Goal: Task Accomplishment & Management: Use online tool/utility

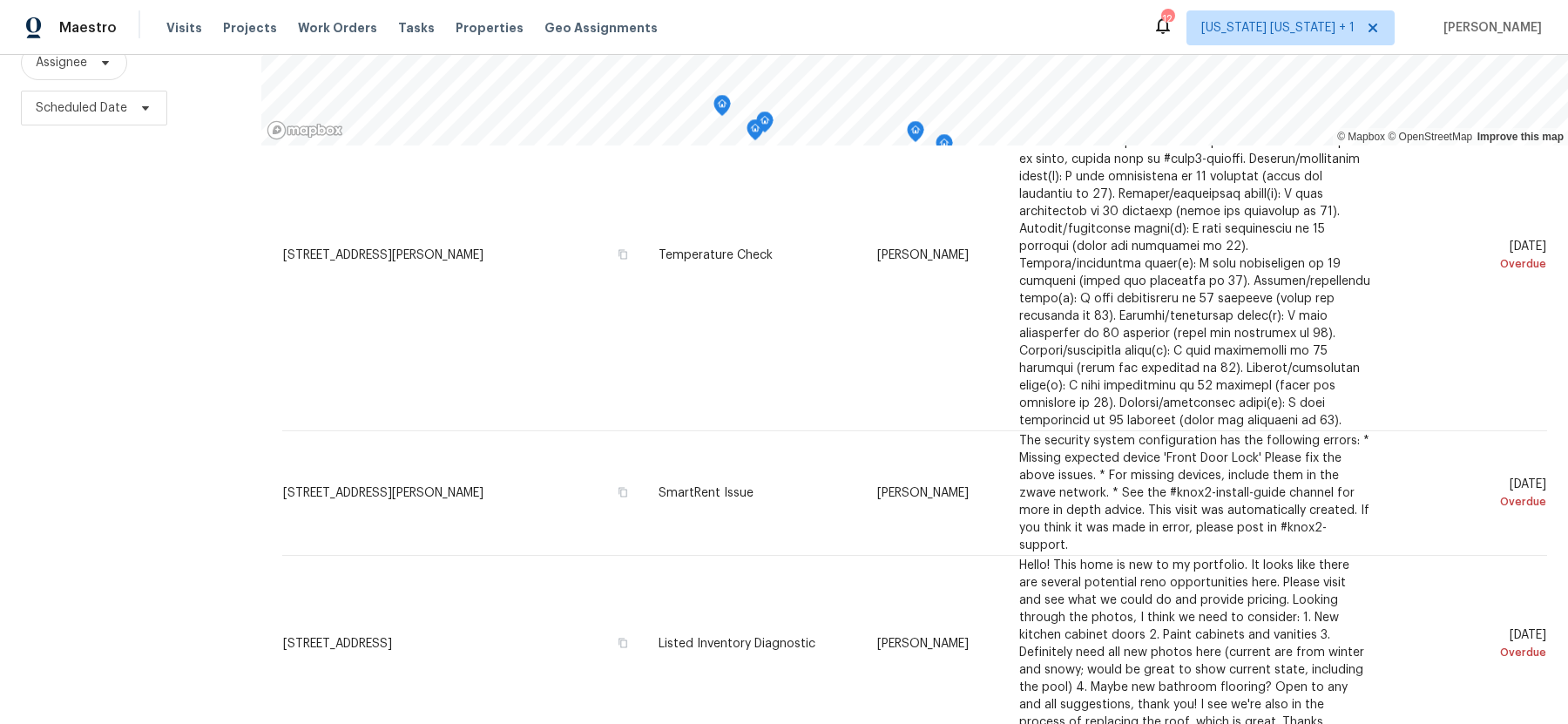
scroll to position [3144, 0]
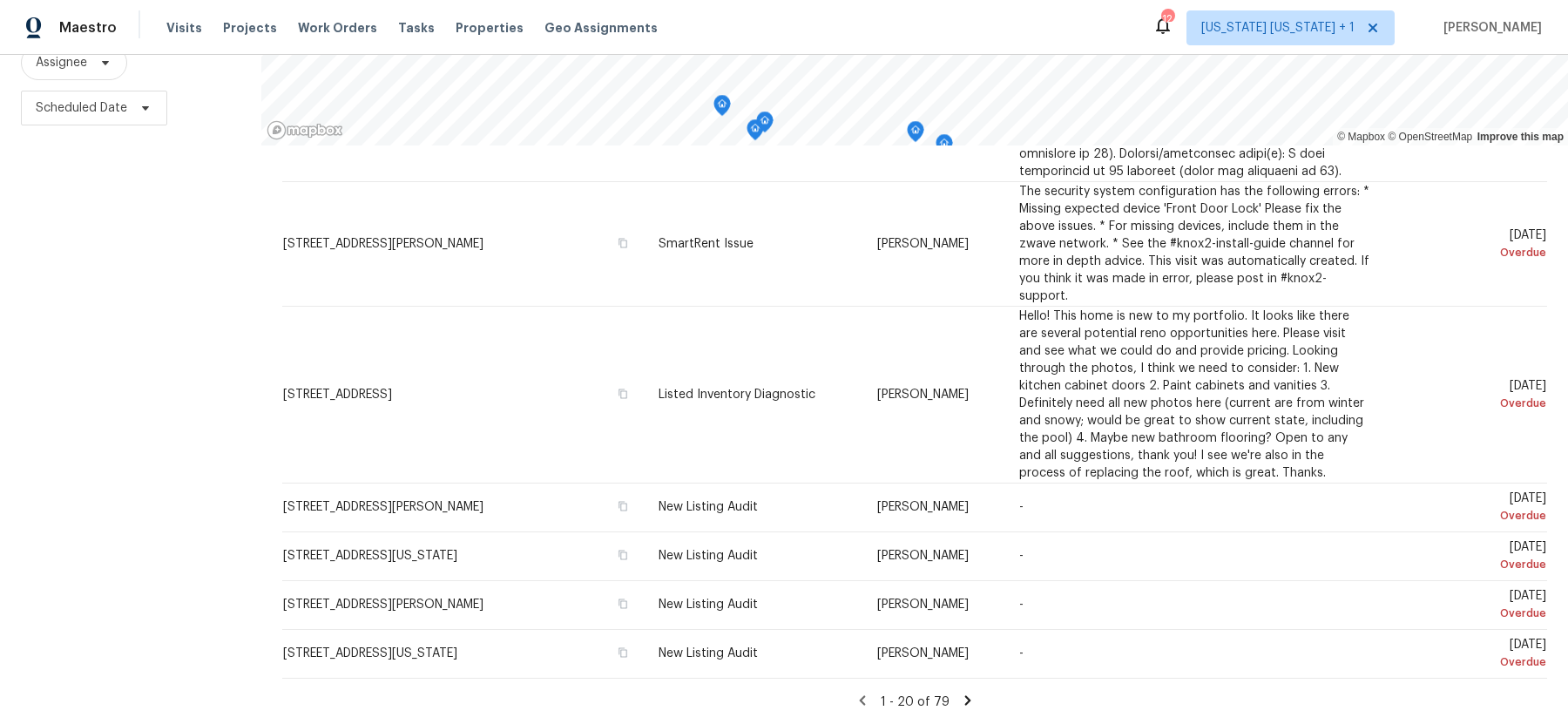
click at [964, 700] on icon at bounding box center [967, 700] width 6 height 9
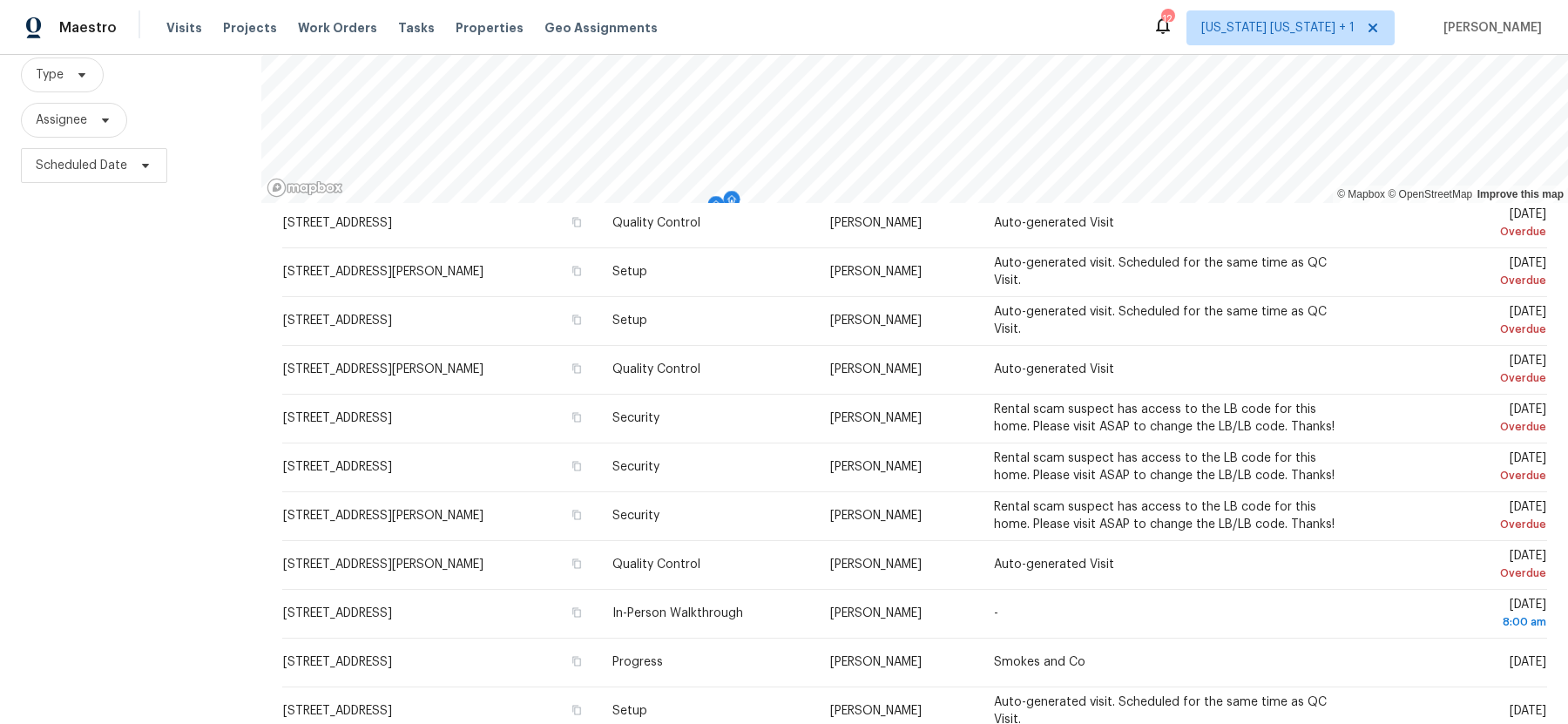
scroll to position [223, 0]
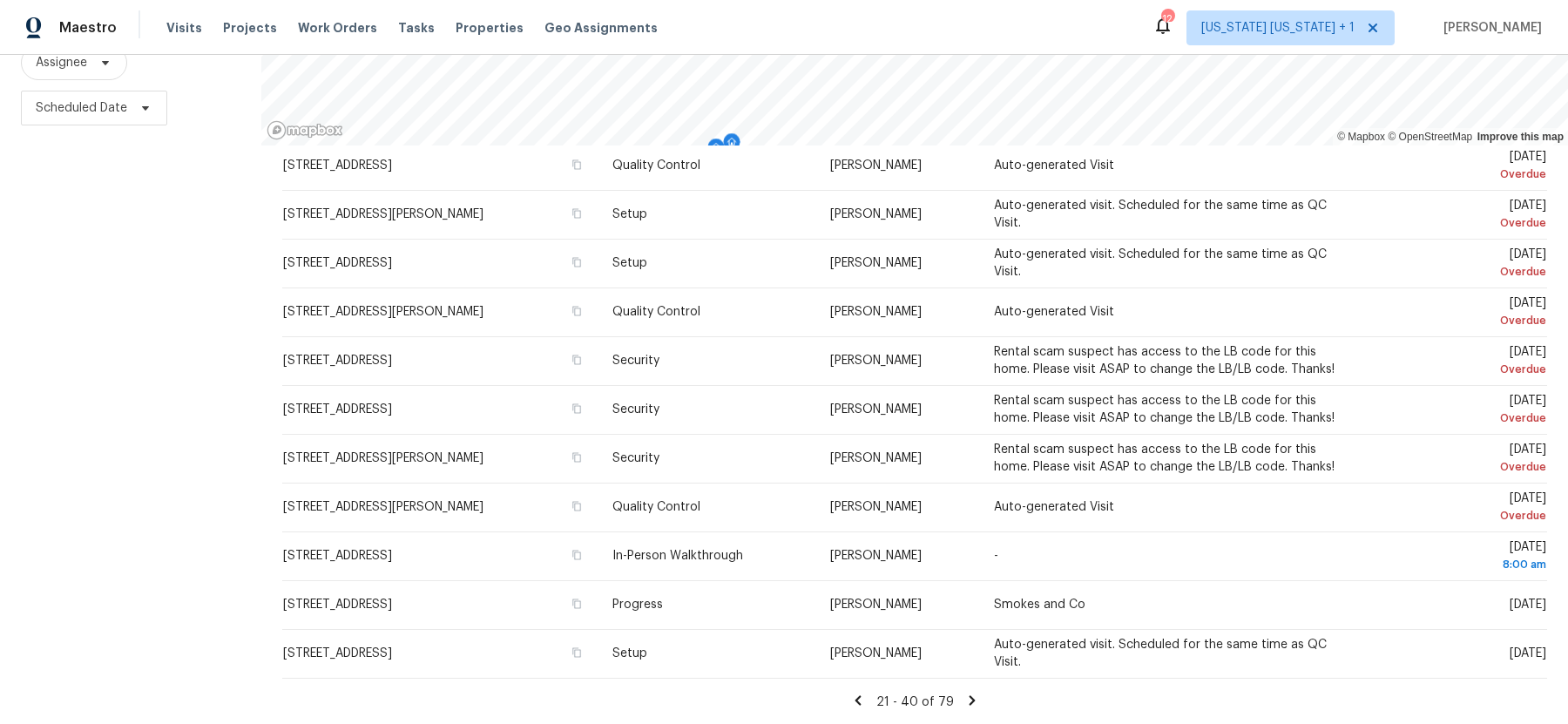
click at [970, 701] on icon at bounding box center [972, 700] width 16 height 16
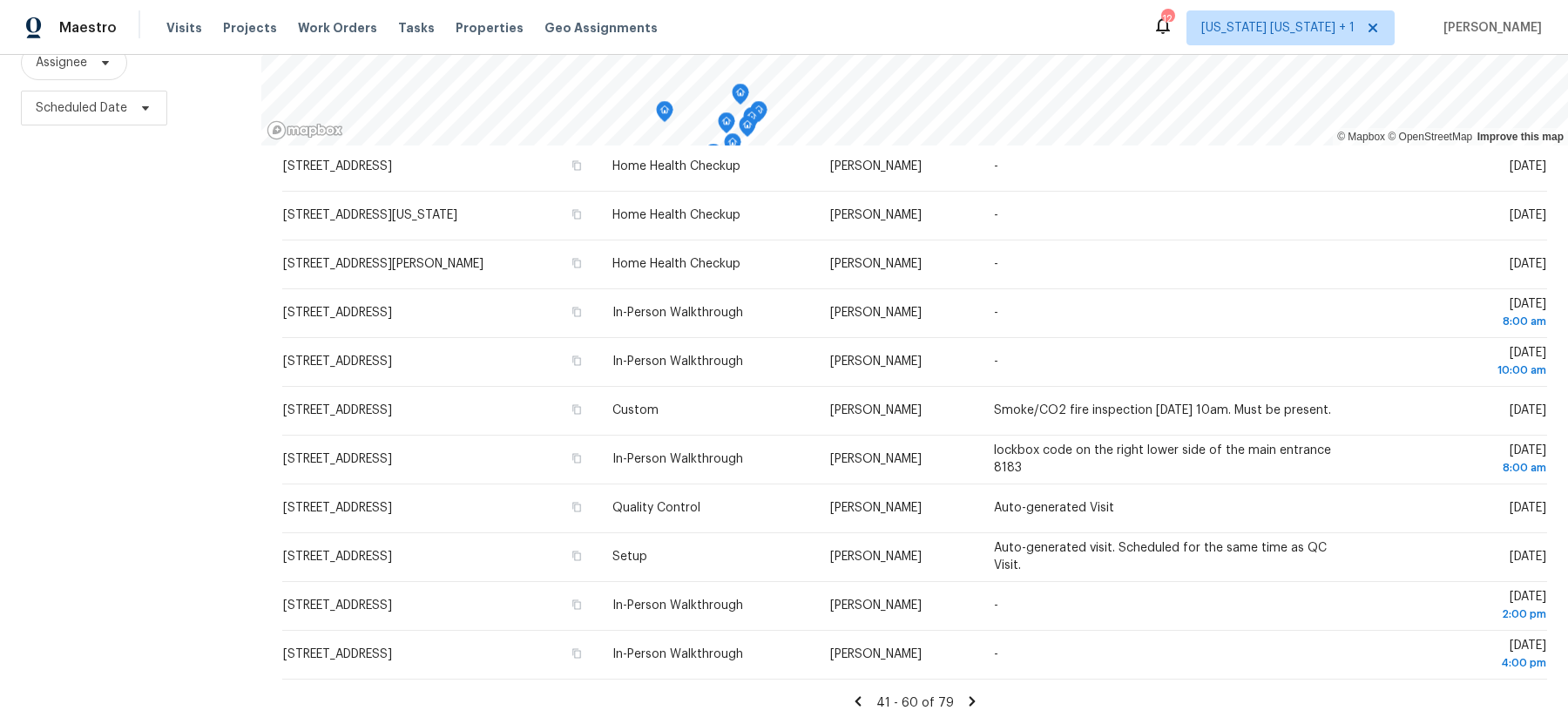
click at [972, 704] on icon at bounding box center [972, 700] width 16 height 16
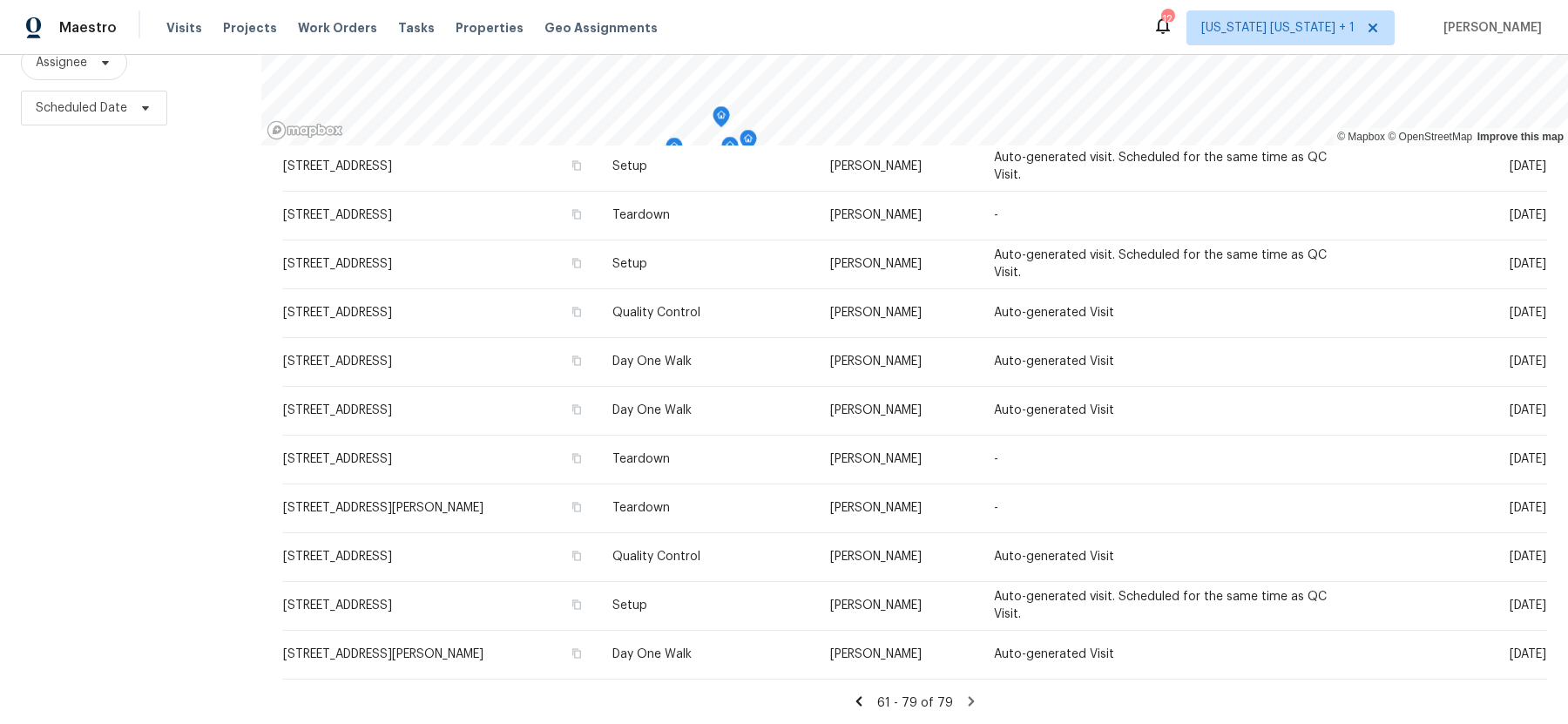
click at [856, 694] on icon at bounding box center [859, 700] width 16 height 16
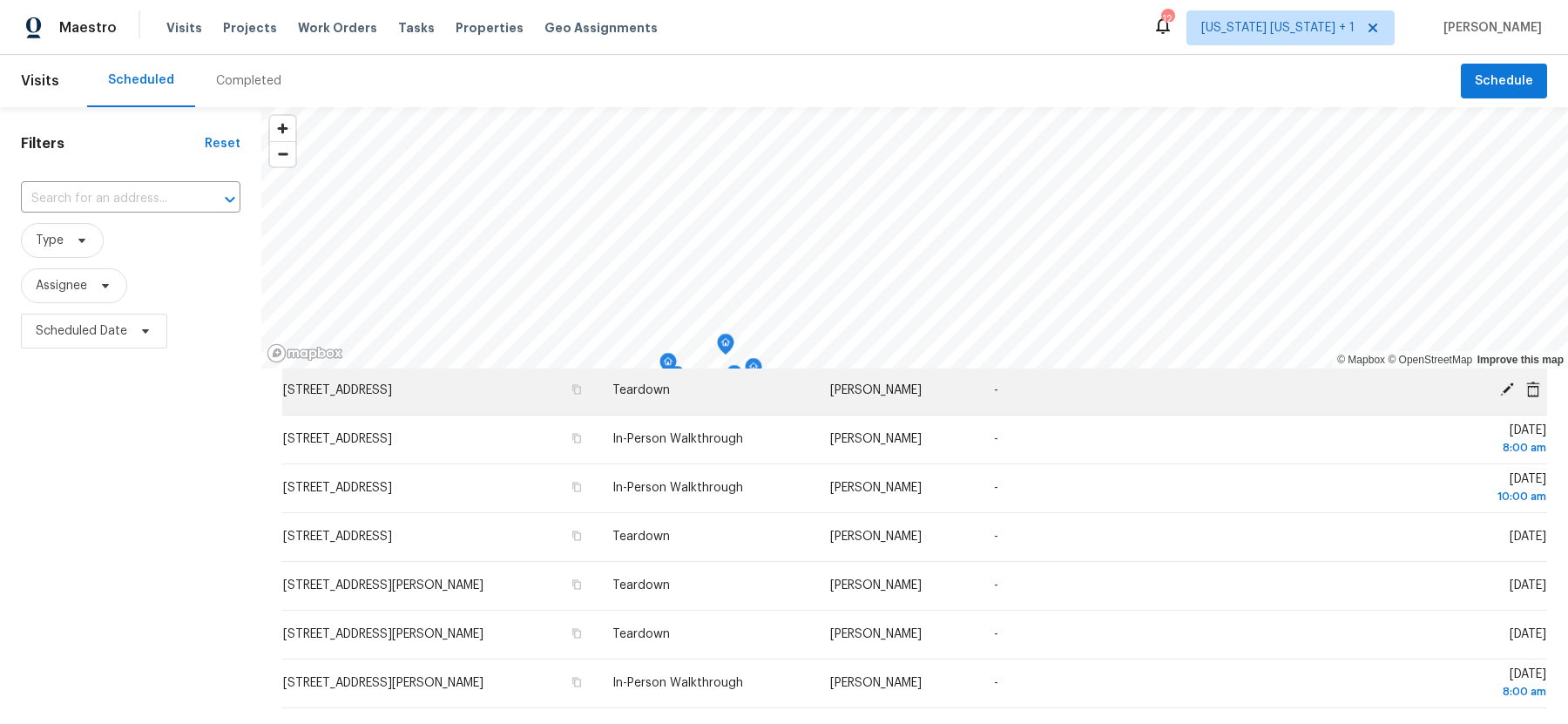
scroll to position [158, 0]
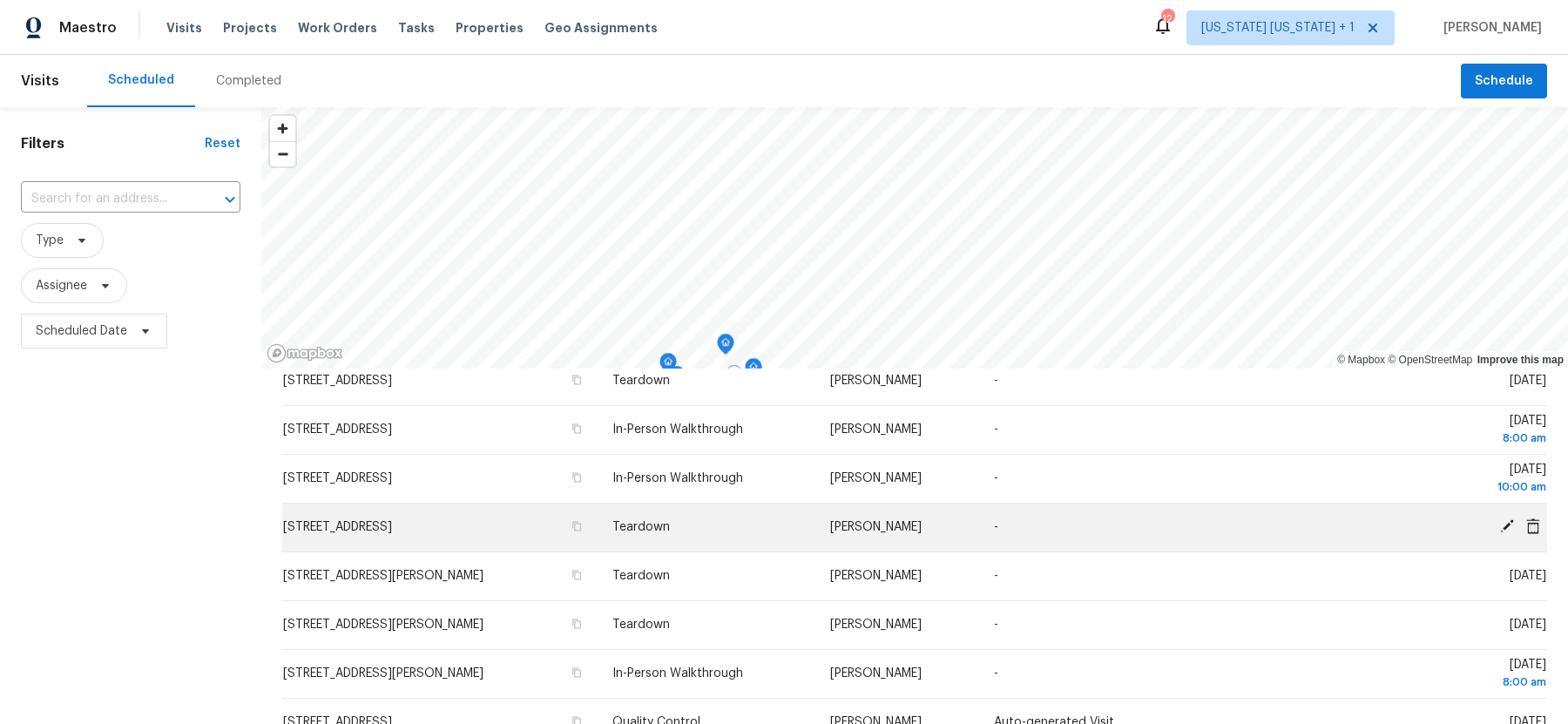
click at [1505, 523] on icon at bounding box center [1507, 525] width 16 height 16
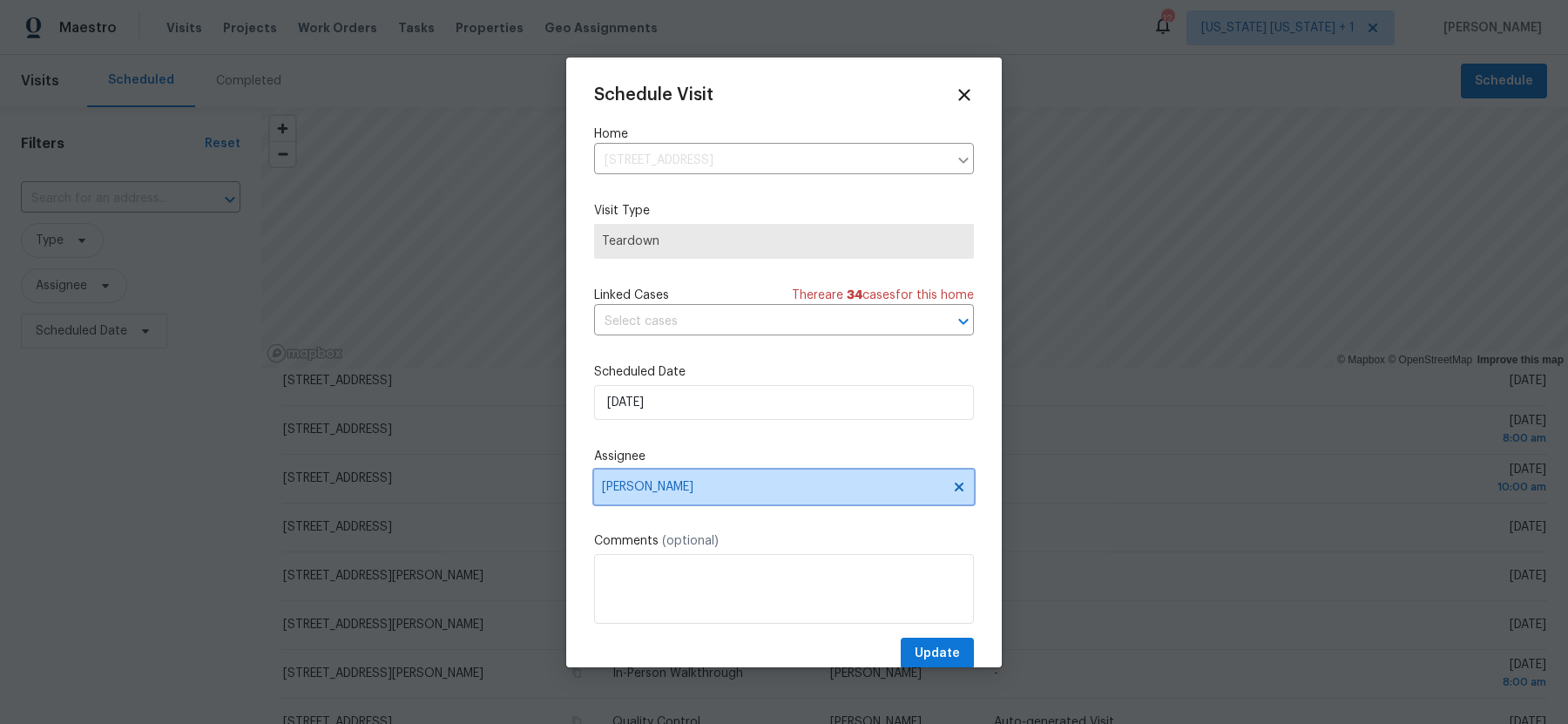
click at [747, 480] on span "[PERSON_NAME]" at bounding box center [772, 487] width 342 height 14
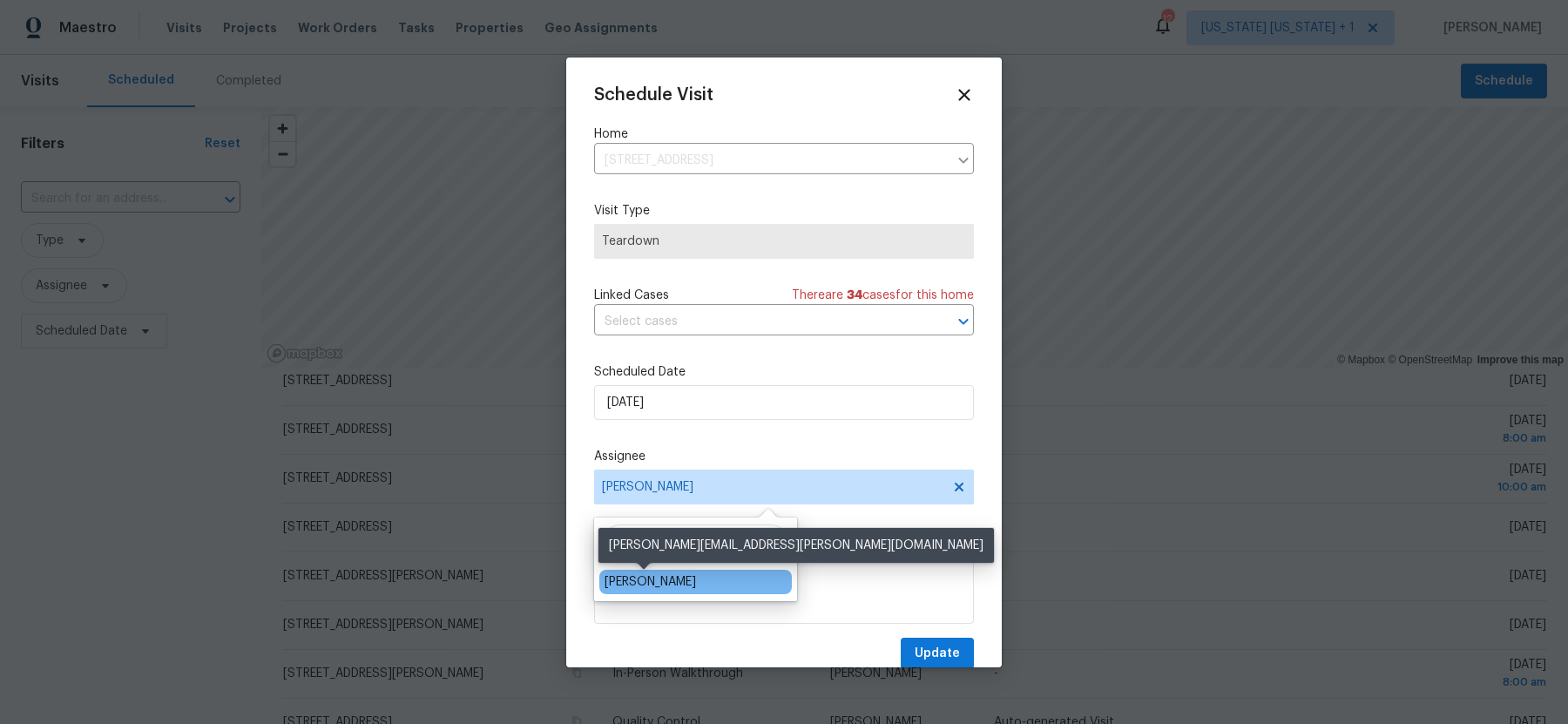
type input "rya"
click at [656, 585] on div "[PERSON_NAME]" at bounding box center [650, 582] width 91 height 18
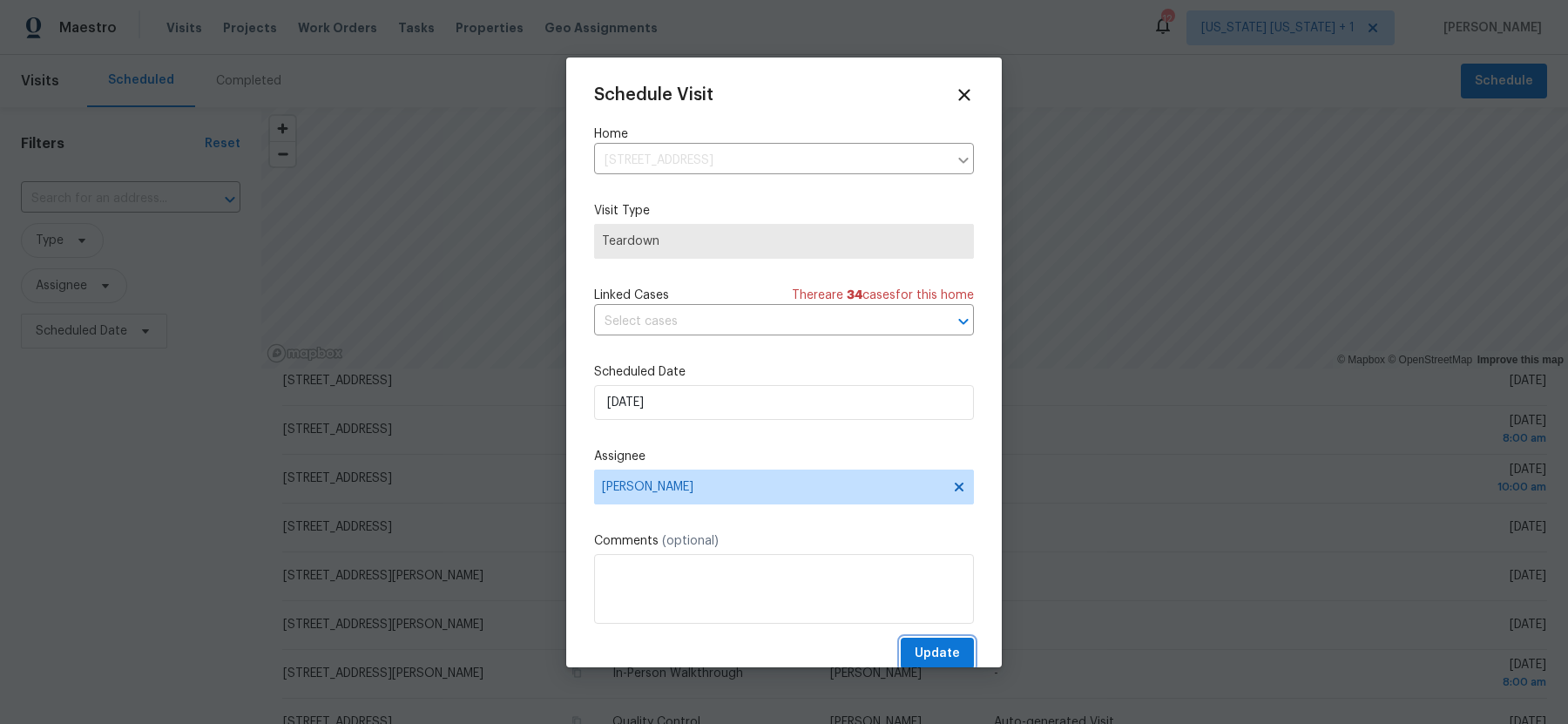
click at [946, 652] on span "Update" at bounding box center [937, 653] width 45 height 22
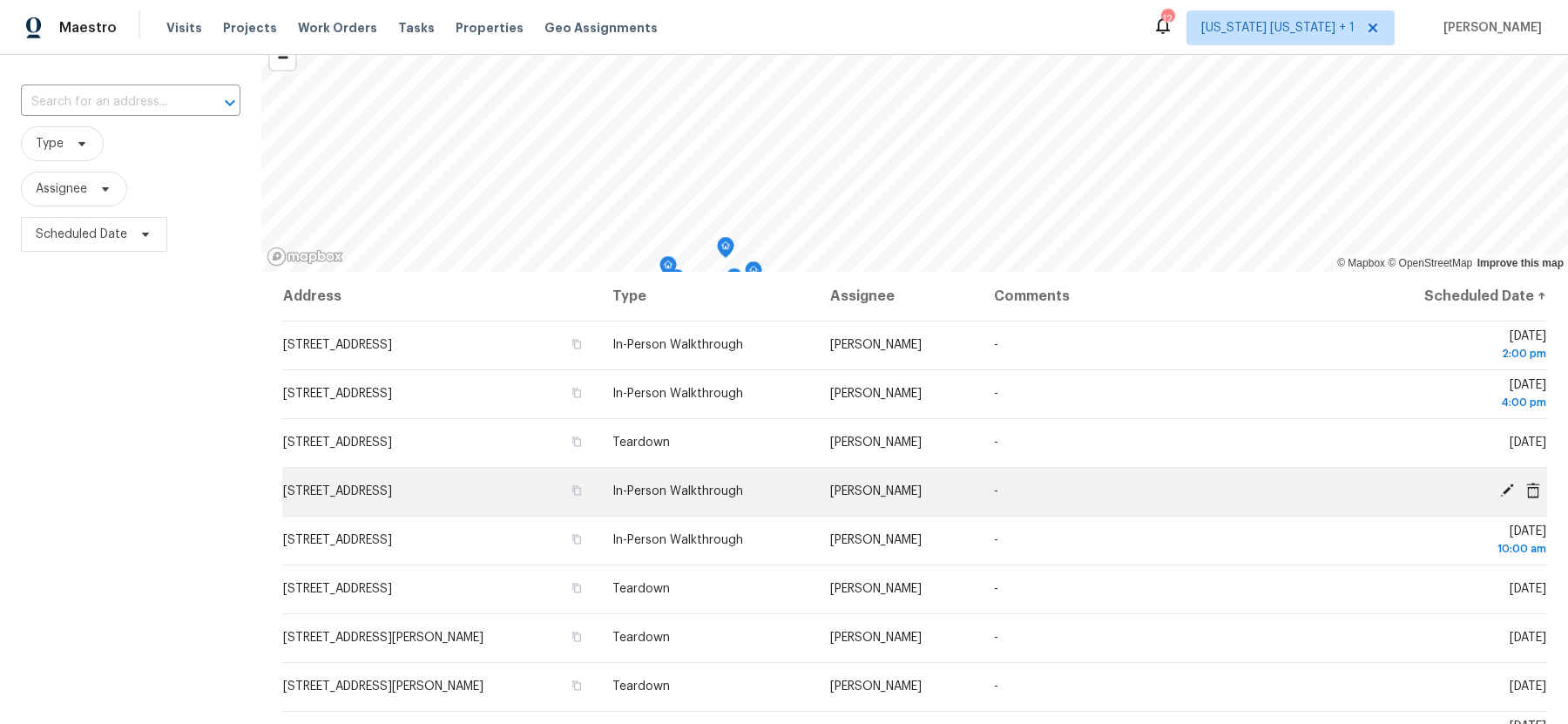
scroll to position [80, 0]
